Goal: Task Accomplishment & Management: Use online tool/utility

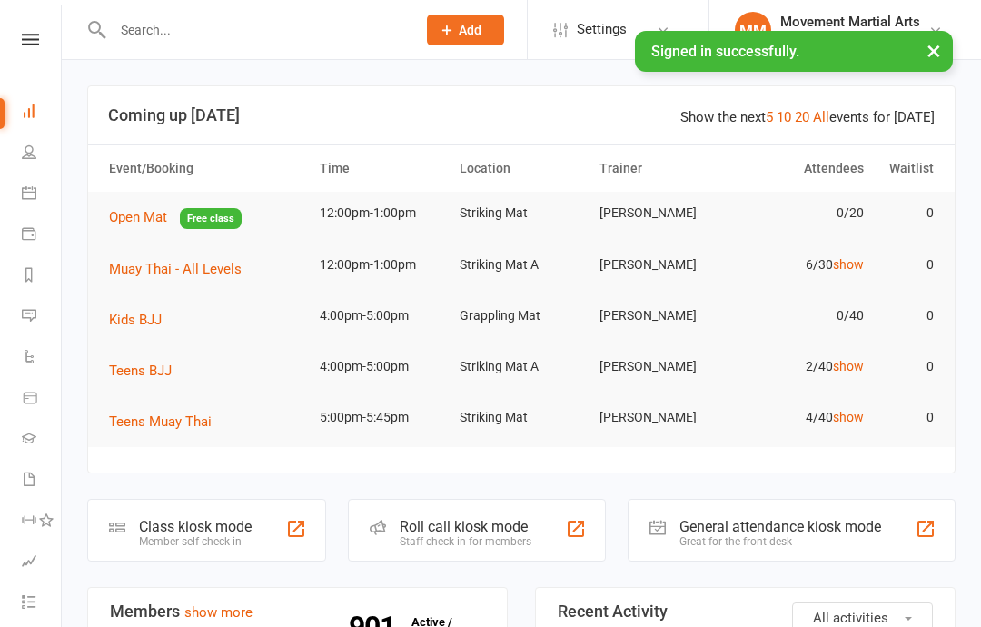
click at [216, 252] on td "Muay Thai - All Levels" at bounding box center [206, 268] width 211 height 51
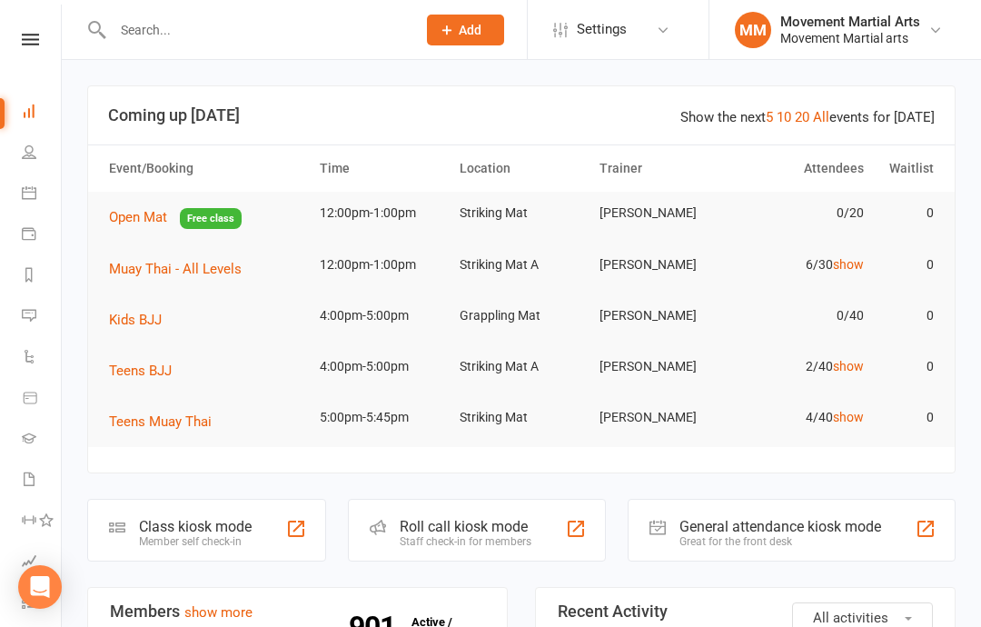
click at [205, 258] on button "Muay Thai - All Levels" at bounding box center [181, 269] width 145 height 22
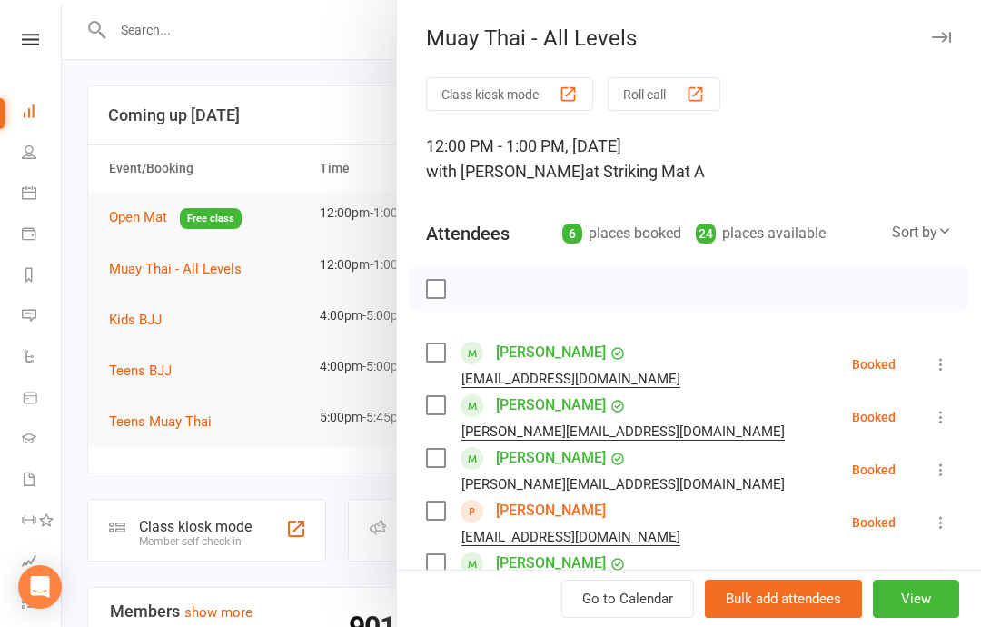
click at [520, 83] on button "Class kiosk mode" at bounding box center [509, 94] width 167 height 34
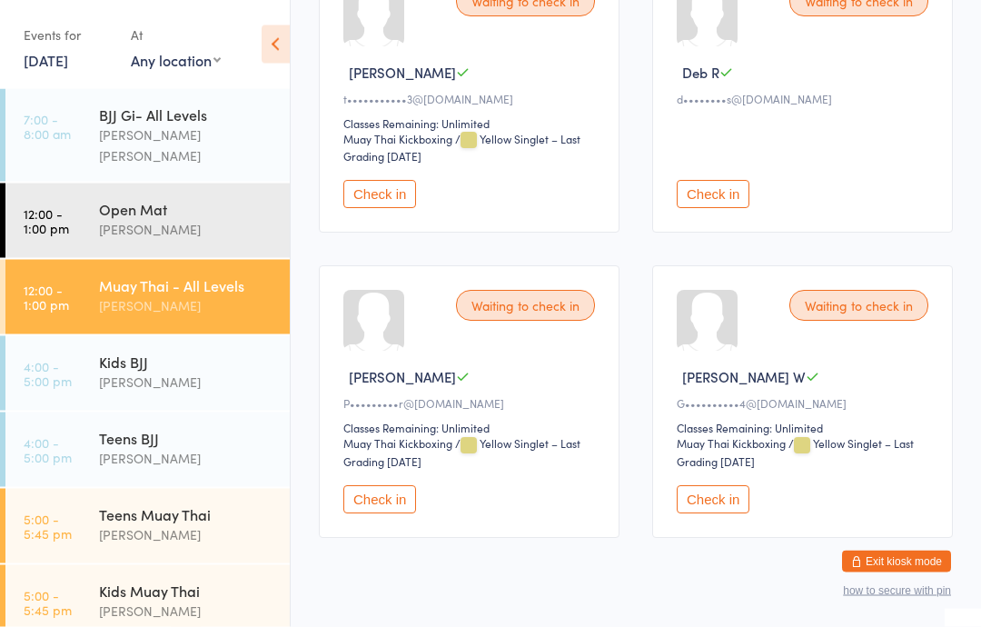
scroll to position [663, 0]
click at [407, 512] on button "Check in" at bounding box center [379, 498] width 73 height 28
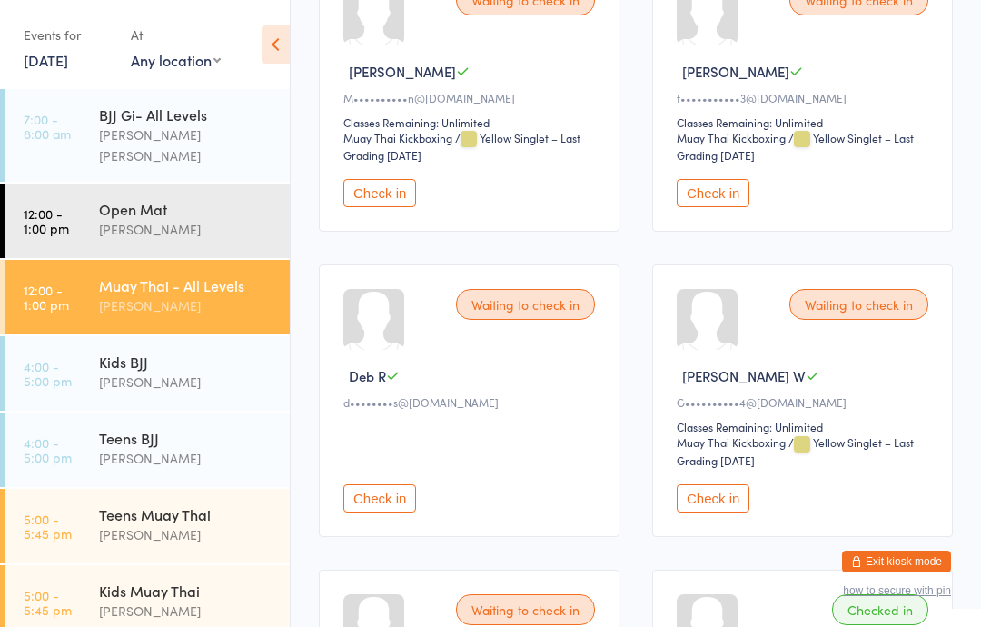
scroll to position [699, 0]
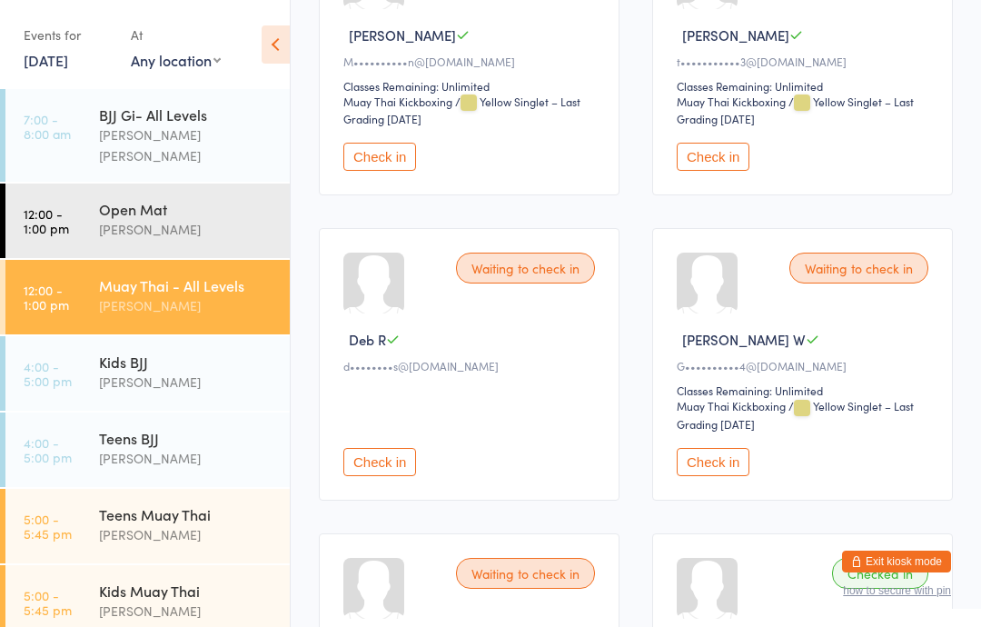
click at [711, 171] on button "Check in" at bounding box center [712, 157] width 73 height 28
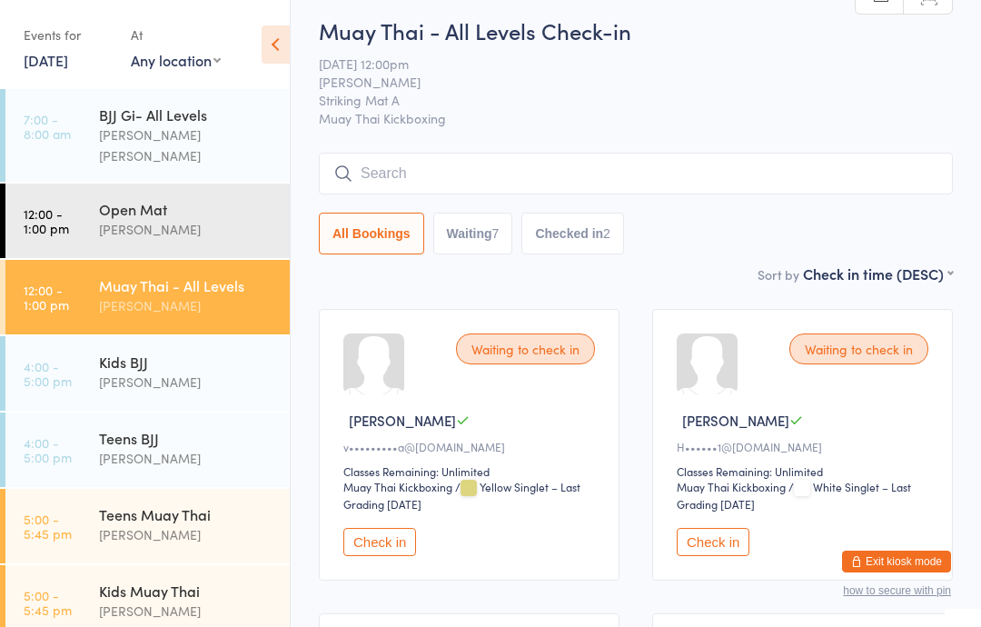
scroll to position [0, 0]
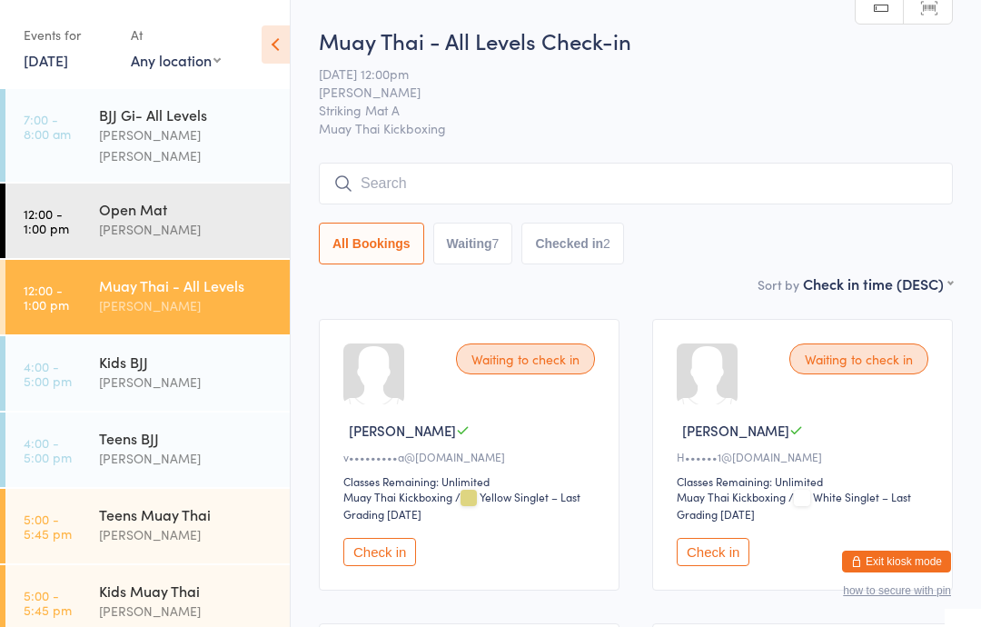
click at [485, 182] on input "search" at bounding box center [636, 184] width 634 height 42
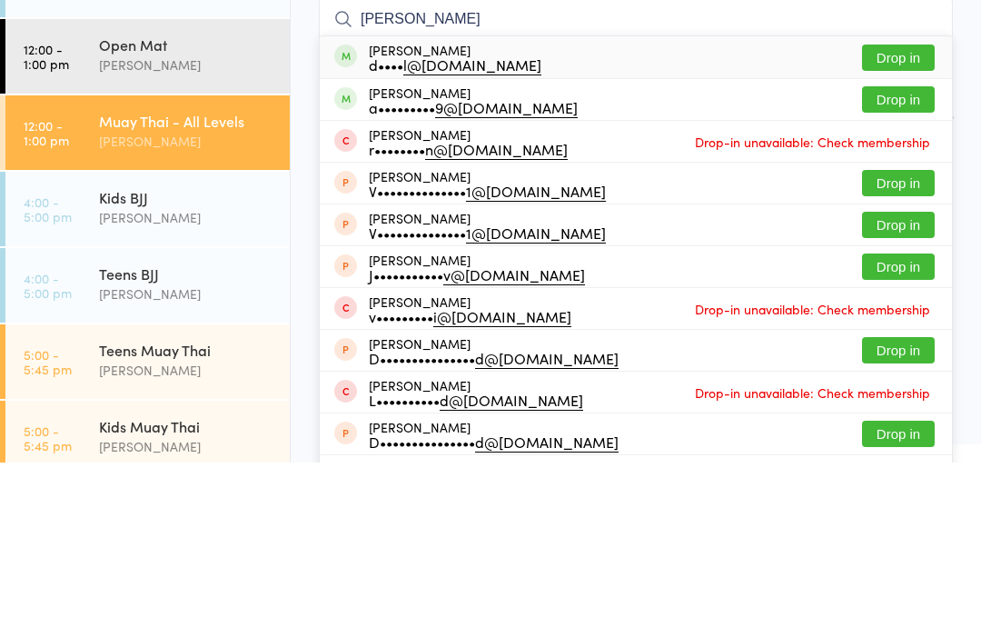
type input "Valentin"
click at [904, 209] on button "Drop in" at bounding box center [898, 222] width 73 height 26
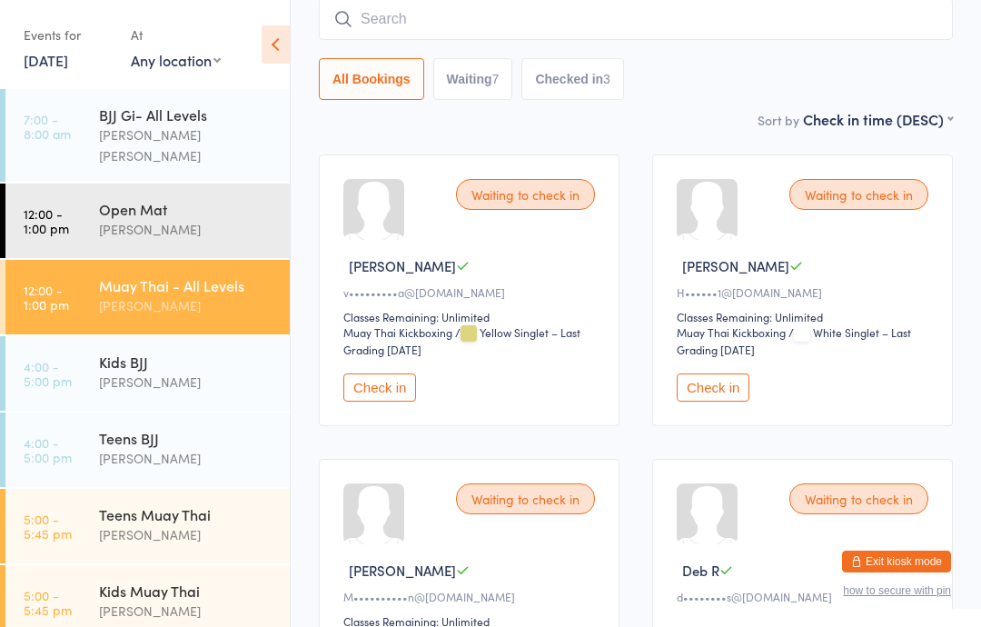
click at [725, 392] on button "Check in" at bounding box center [712, 387] width 73 height 28
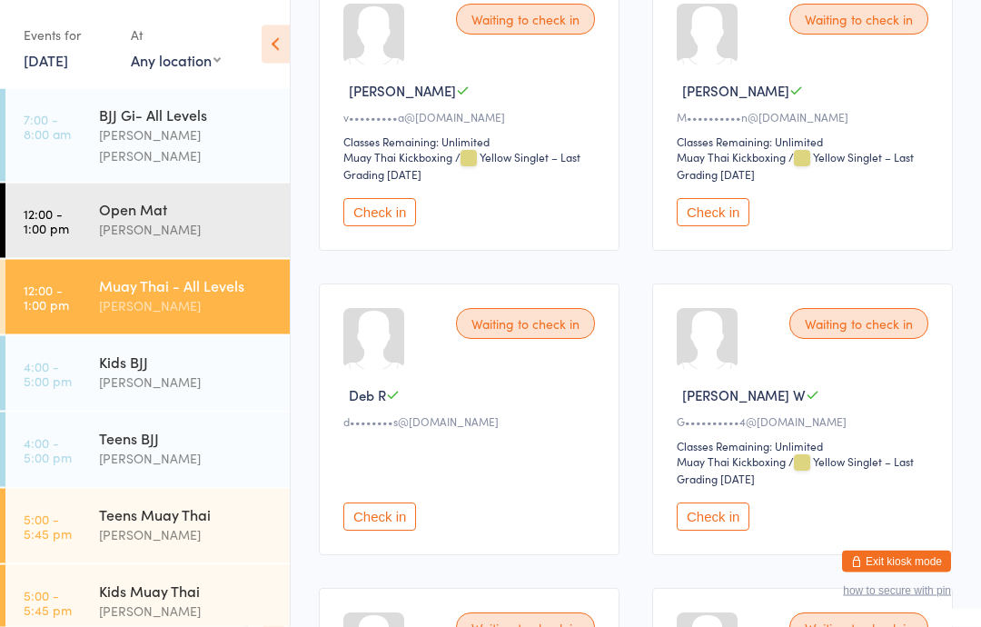
scroll to position [340, 0]
click at [705, 527] on button "Check in" at bounding box center [712, 516] width 73 height 28
click at [153, 295] on div "[PERSON_NAME]" at bounding box center [186, 305] width 175 height 21
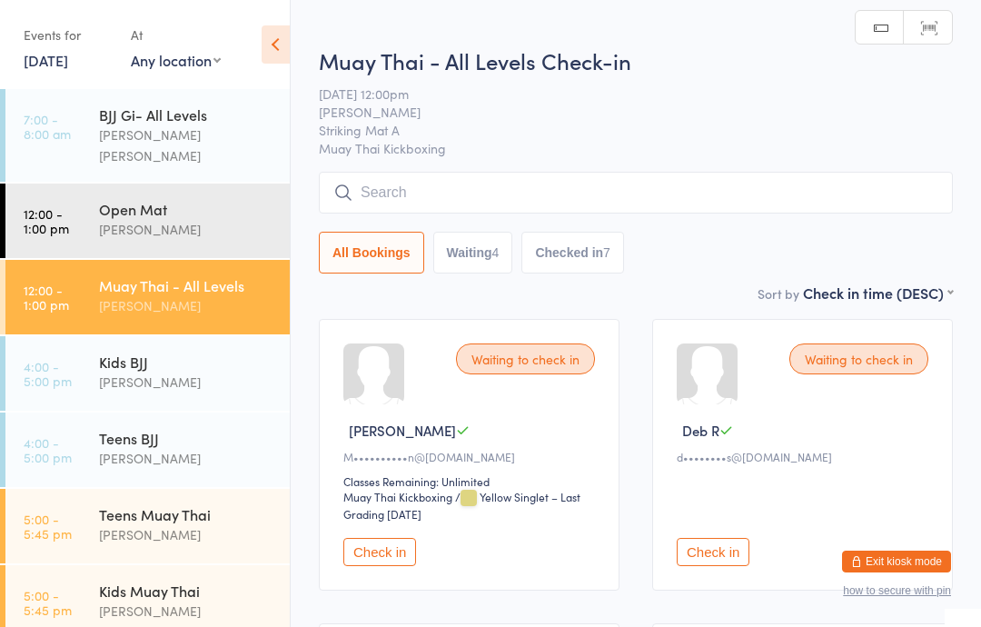
click at [365, 189] on input "search" at bounding box center [636, 193] width 634 height 42
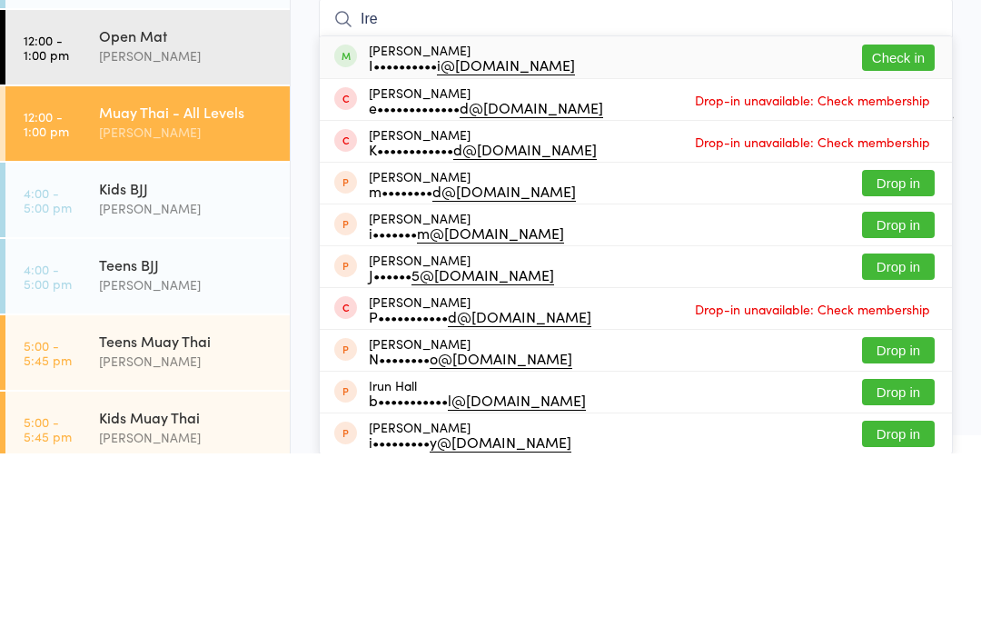
type input "Ire"
click at [887, 218] on button "Check in" at bounding box center [898, 231] width 73 height 26
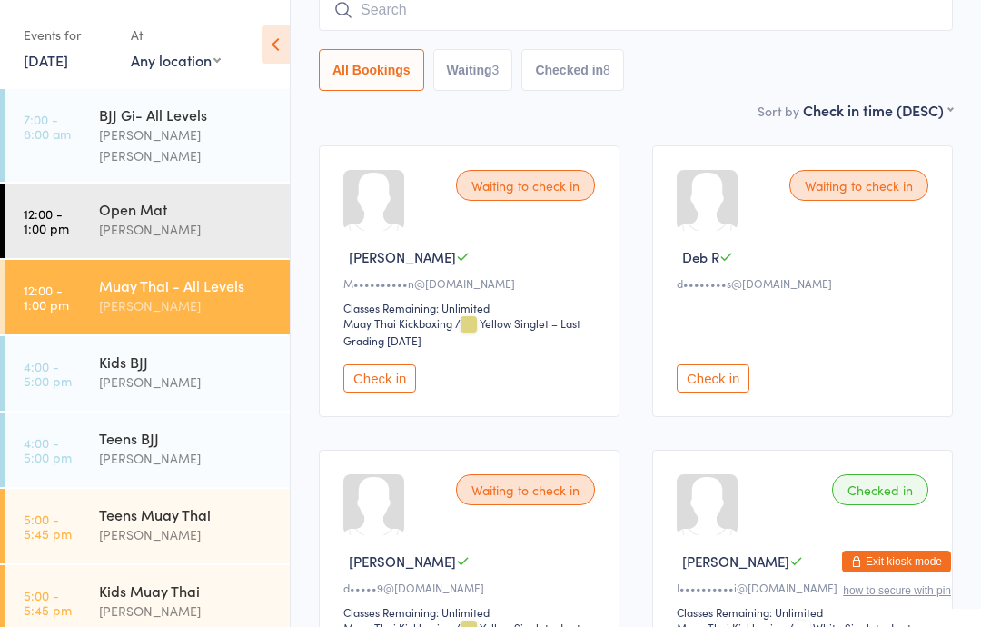
click at [376, 381] on button "Check in" at bounding box center [379, 378] width 73 height 28
